Goal: Task Accomplishment & Management: Manage account settings

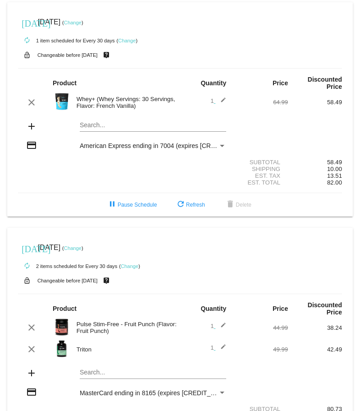
click at [219, 97] on mat-icon "edit" at bounding box center [220, 102] width 11 height 11
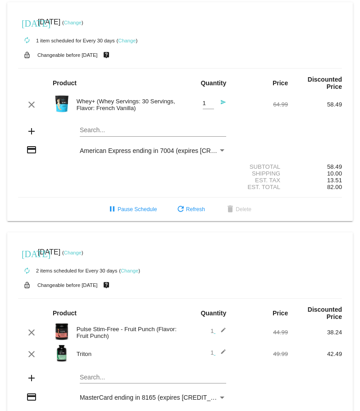
click at [106, 92] on div "clear Whey+ (Whey Servings: 30 Servings, Flavor: French Vanilla) 1 Quantity sen…" at bounding box center [180, 104] width 324 height 24
click at [107, 127] on div "Search..." at bounding box center [153, 128] width 146 height 18
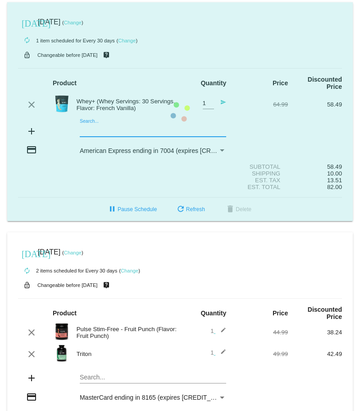
click at [109, 123] on mat-card "today Sep 13 2025 ( Change ) autorenew 1 item scheduled for Every 30 days ( Cha…" at bounding box center [180, 111] width 346 height 219
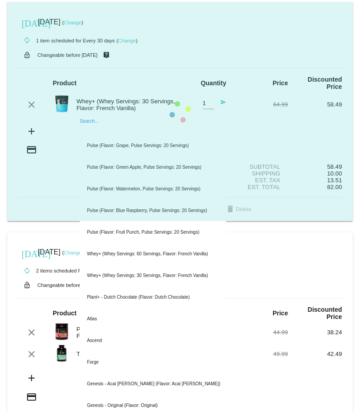
click at [123, 125] on mat-card "today Sep 13 2025 ( Change ) autorenew 1 item scheduled for Every 30 days ( Cha…" at bounding box center [180, 111] width 346 height 219
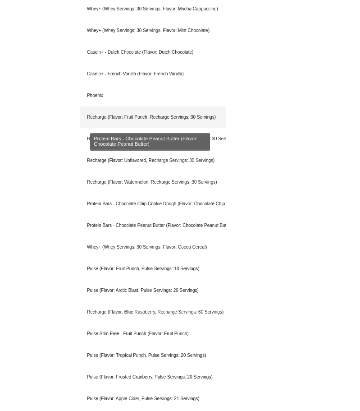
scroll to position [586, 0]
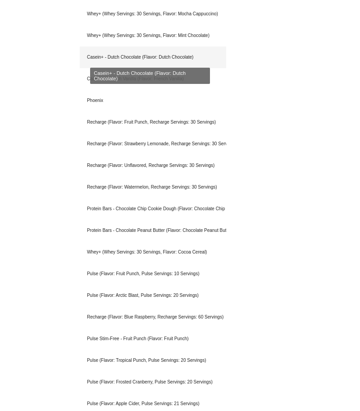
click at [205, 48] on div "Casein+ - Dutch Chocolate (Flavor: Dutch Chocolate)" at bounding box center [153, 57] width 146 height 22
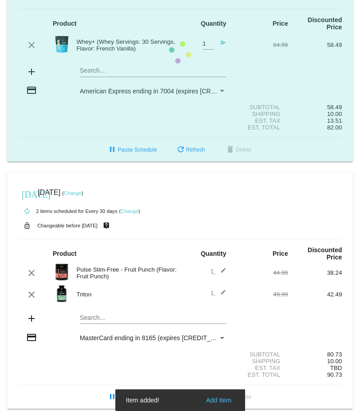
scroll to position [76, 0]
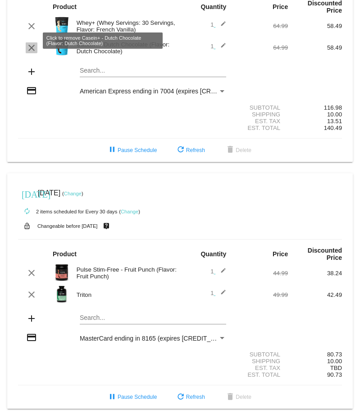
click at [27, 42] on mat-icon "clear" at bounding box center [31, 47] width 11 height 11
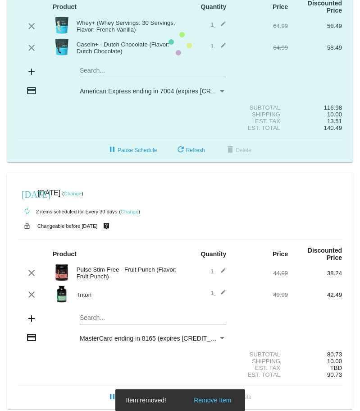
scroll to position [55, 0]
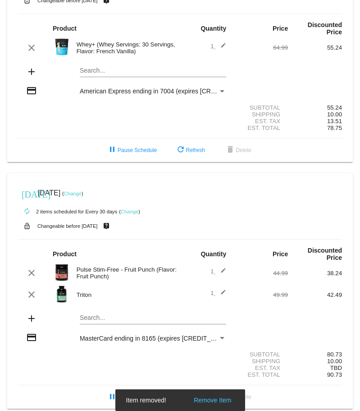
click at [125, 68] on div "Search..." at bounding box center [153, 68] width 146 height 18
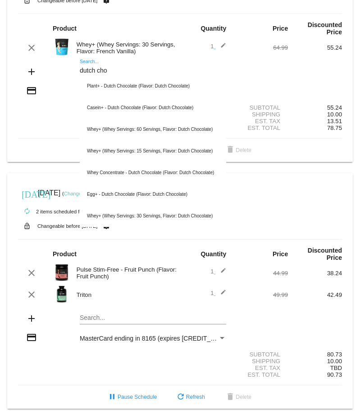
type input "dutch cho"
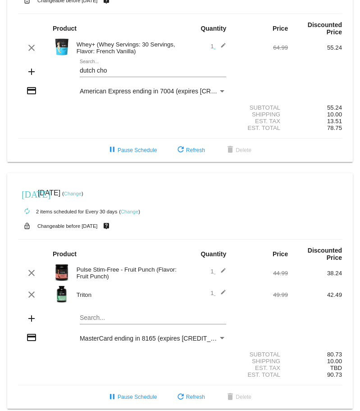
click at [134, 68] on div "dutch cho Search..." at bounding box center [153, 68] width 146 height 18
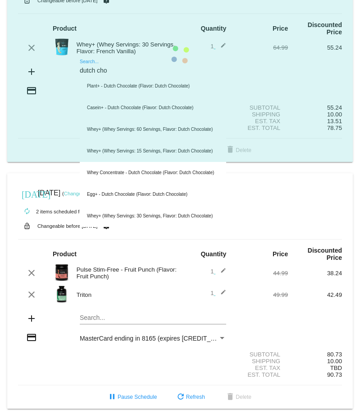
click at [139, 64] on mat-card "today Sep 13 2025 ( Change ) autorenew 1 item scheduled for Every 30 days ( Cha…" at bounding box center [180, 55] width 346 height 214
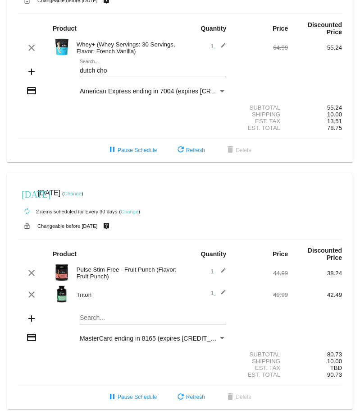
click at [119, 63] on mat-card "today Sep 13 2025 ( Change ) autorenew 1 item scheduled for Every 30 days ( Cha…" at bounding box center [180, 55] width 346 height 214
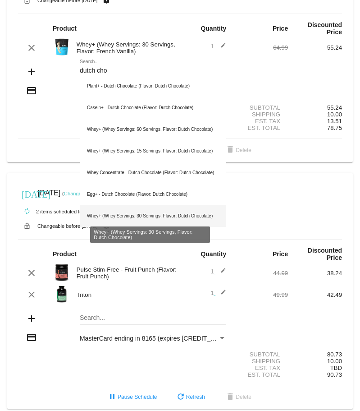
click at [182, 212] on div "Whey+ (Whey Servings: 30 Servings, Flavor: Dutch Chocolate)" at bounding box center [153, 216] width 146 height 22
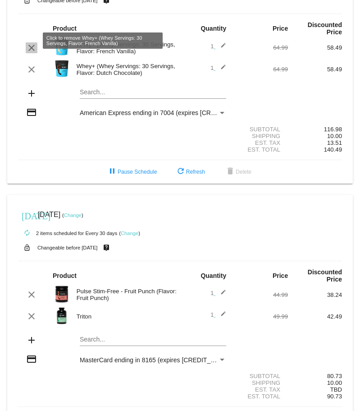
click at [32, 42] on mat-icon "clear" at bounding box center [31, 47] width 11 height 11
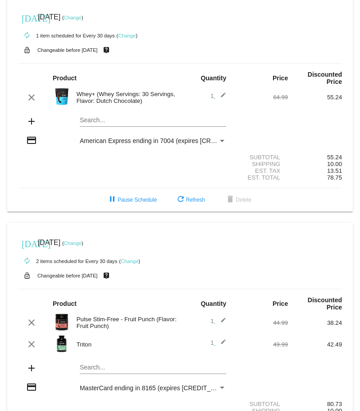
scroll to position [0, 0]
